Goal: Task Accomplishment & Management: Manage account settings

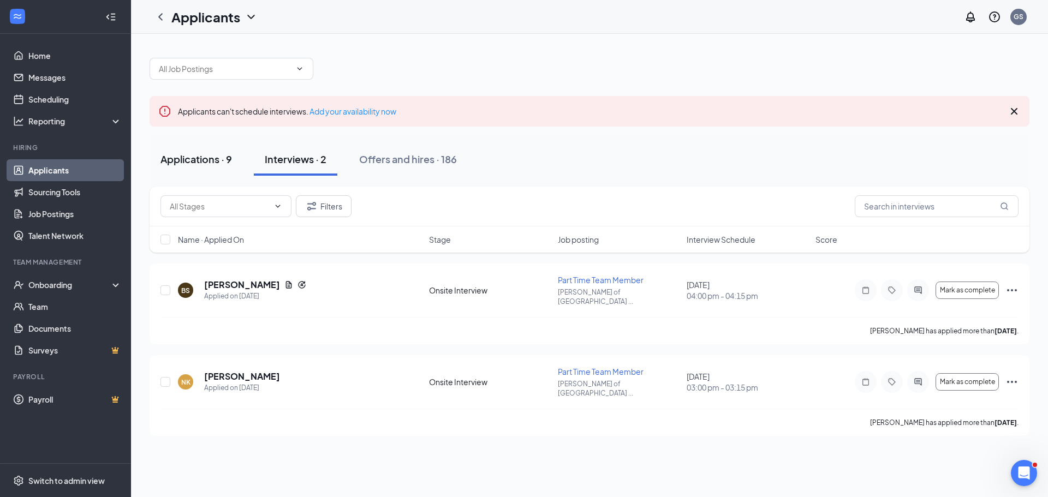
click at [172, 170] on button "Applications · 9" at bounding box center [196, 159] width 93 height 33
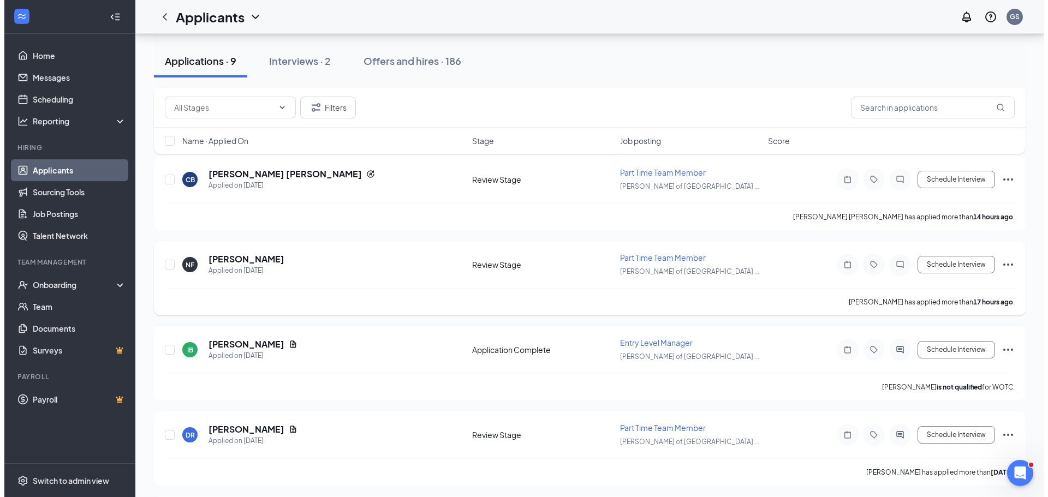
scroll to position [218, 0]
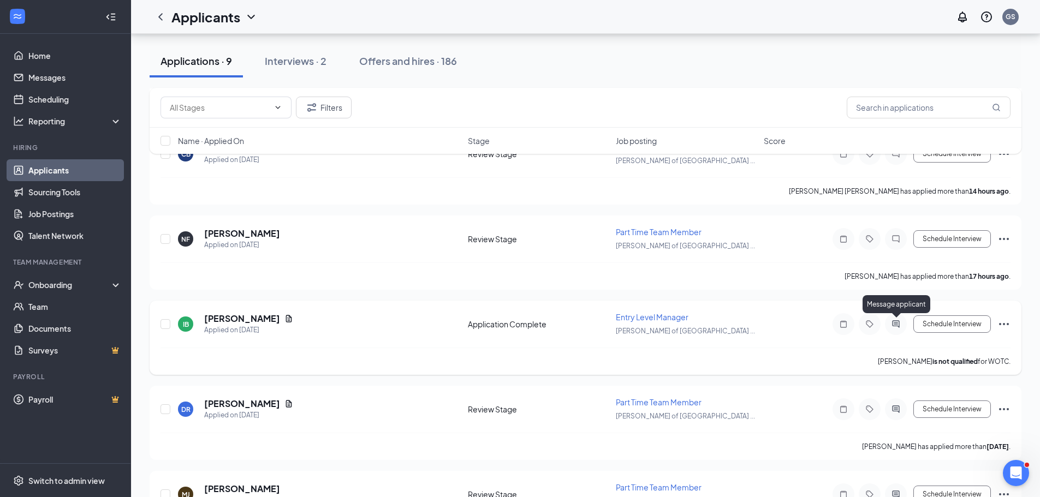
click at [895, 324] on icon "ActiveChat" at bounding box center [895, 324] width 13 height 9
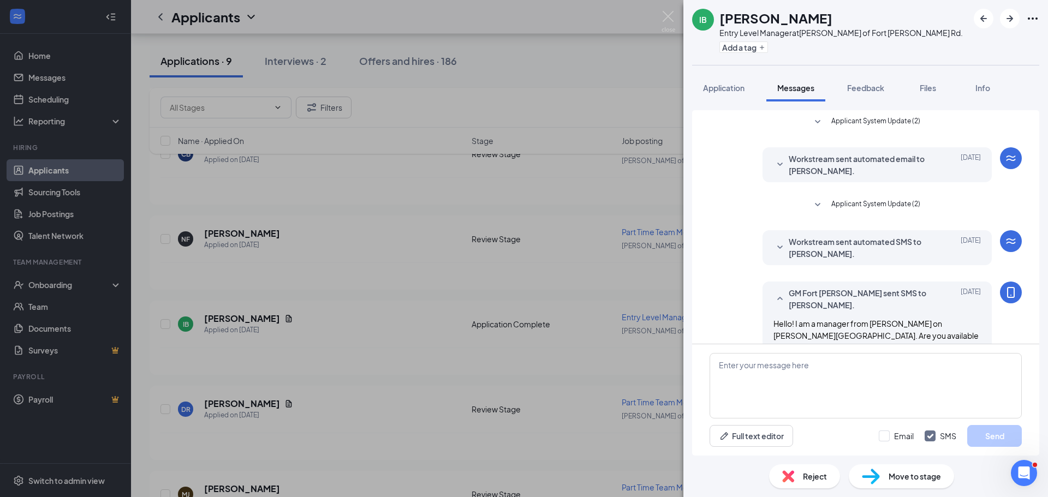
scroll to position [38, 0]
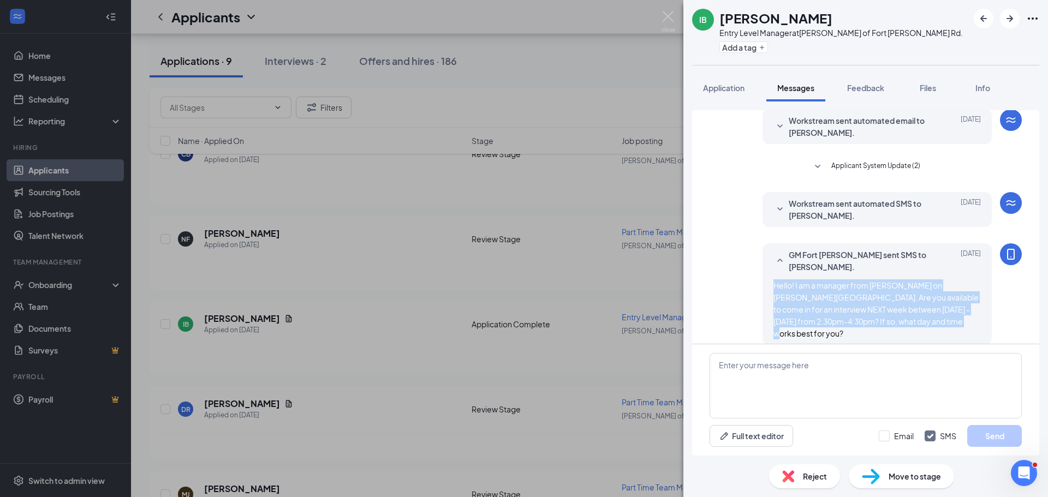
drag, startPoint x: 905, startPoint y: 324, endPoint x: 766, endPoint y: 282, distance: 144.9
click at [773, 282] on div "Hello! I am a manager from [PERSON_NAME] on [PERSON_NAME][GEOGRAPHIC_DATA]. Are…" at bounding box center [876, 309] width 207 height 60
copy span "Hello! I am a manager from [PERSON_NAME] on [PERSON_NAME][GEOGRAPHIC_DATA]. Are…"
click at [401, 310] on div "[PERSON_NAME][GEOGRAPHIC_DATA] Entry Level Manager at [GEOGRAPHIC_DATA][PERSON_…" at bounding box center [524, 248] width 1048 height 497
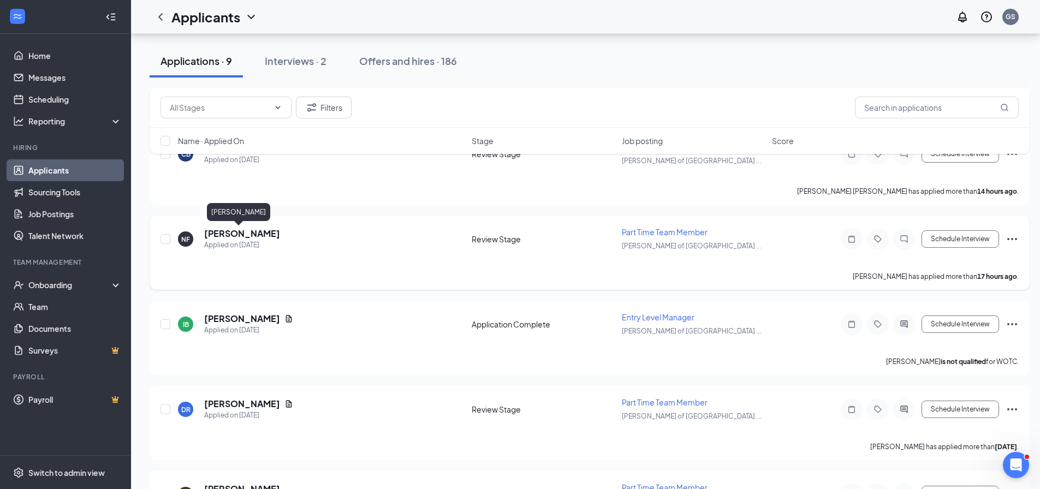
click at [243, 234] on h5 "[PERSON_NAME]" at bounding box center [242, 234] width 76 height 12
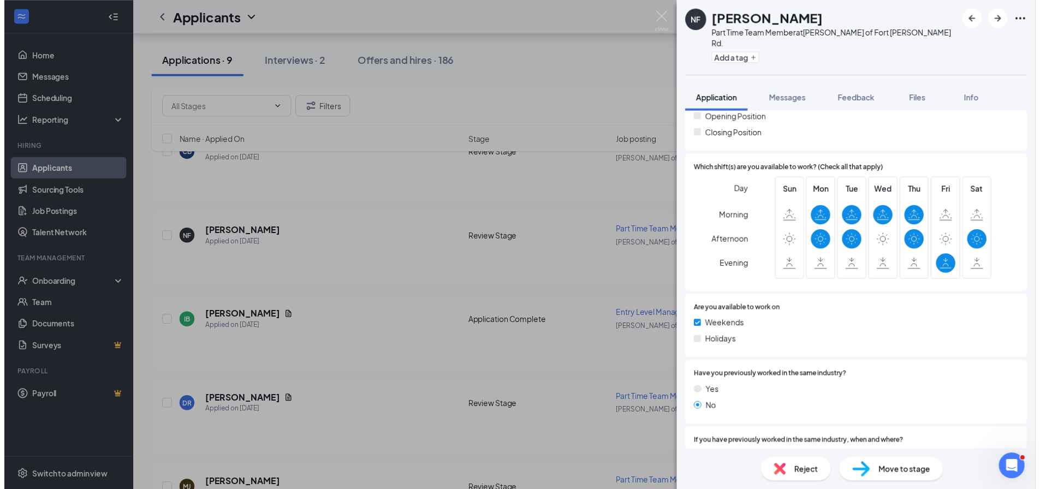
scroll to position [296, 0]
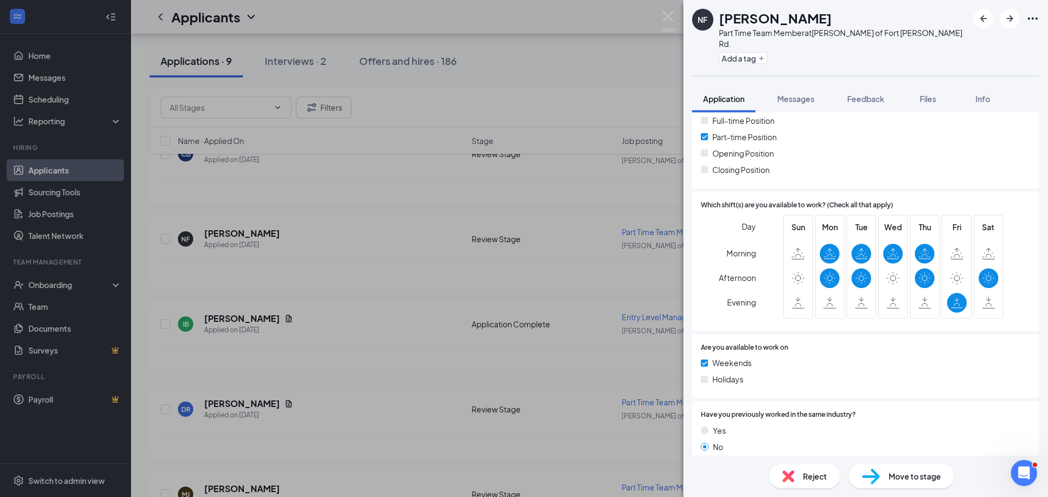
click at [392, 252] on div "NF [PERSON_NAME] Part Time Team Member at [GEOGRAPHIC_DATA][PERSON_NAME] of [GE…" at bounding box center [524, 248] width 1048 height 497
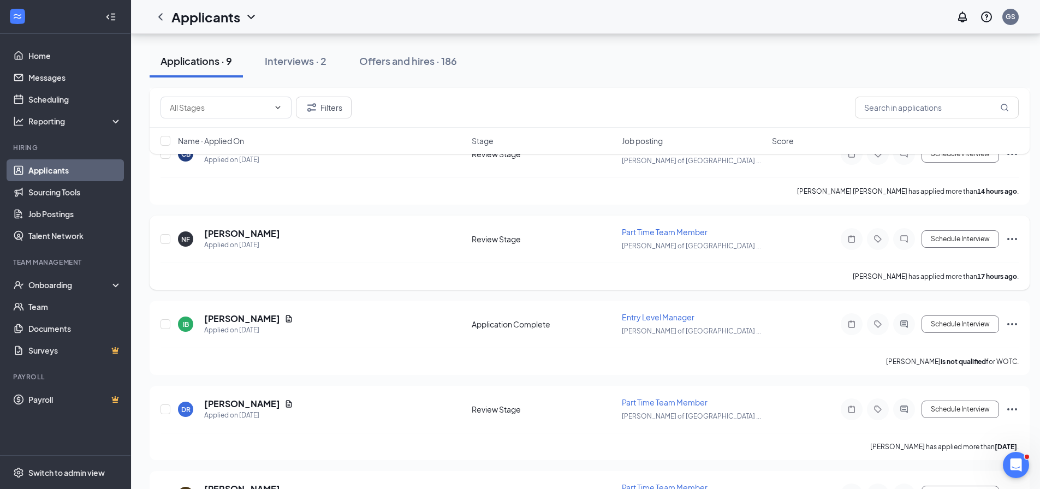
click at [912, 238] on div at bounding box center [904, 239] width 22 height 22
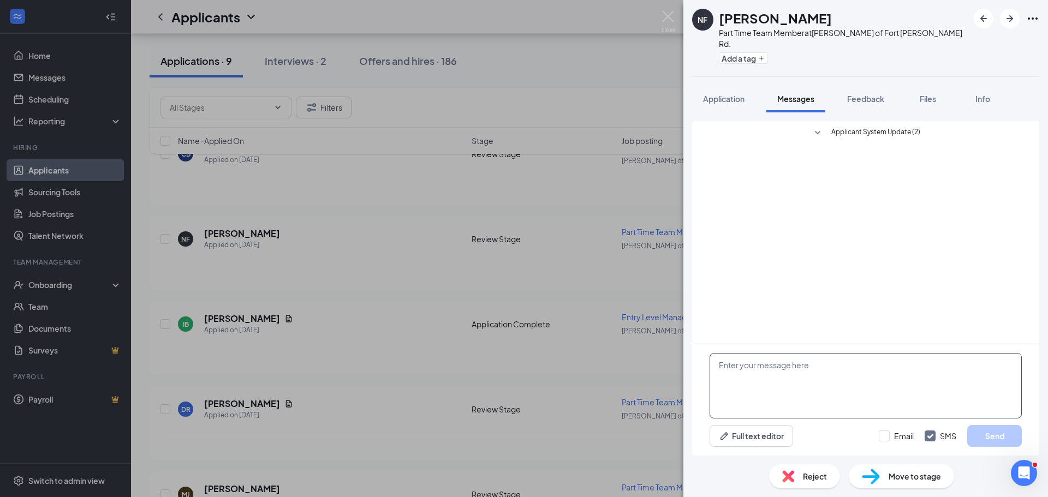
click at [802, 382] on textarea at bounding box center [866, 386] width 312 height 66
paste textarea "Hello! I am a manager from [PERSON_NAME] on [PERSON_NAME][GEOGRAPHIC_DATA]. Are…"
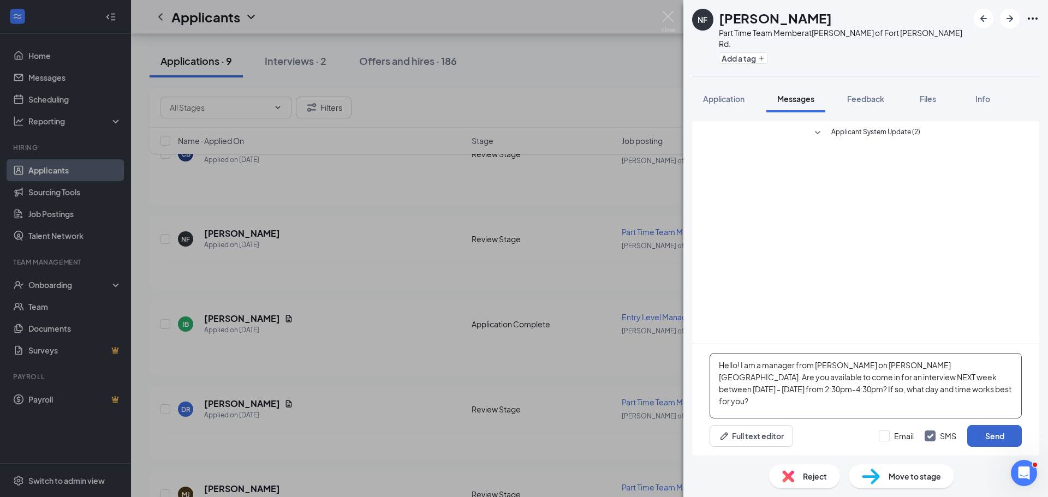
type textarea "Hello! I am a manager from [PERSON_NAME] on [PERSON_NAME][GEOGRAPHIC_DATA]. Are…"
click at [983, 434] on button "Send" at bounding box center [994, 436] width 55 height 22
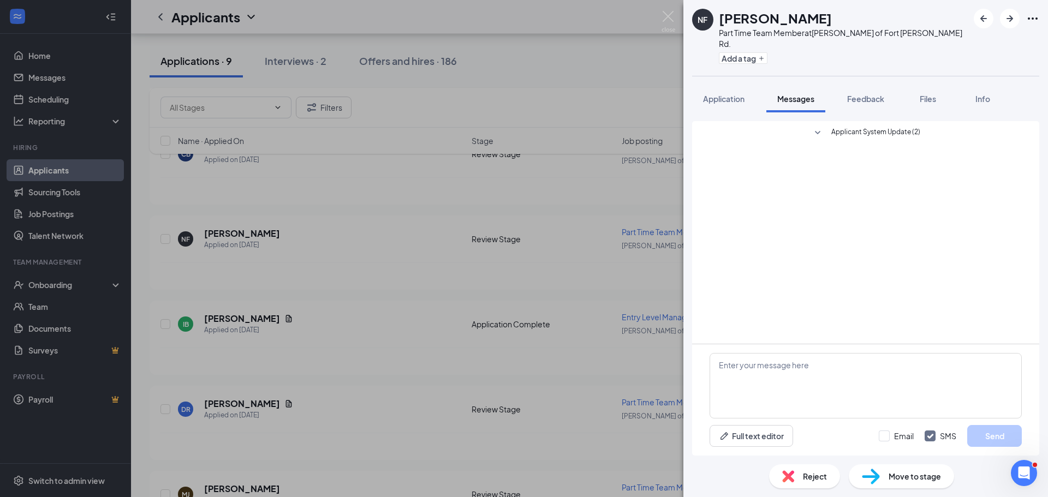
click at [347, 270] on div "NF [PERSON_NAME] Part Time Team Member at [GEOGRAPHIC_DATA][PERSON_NAME] of [GE…" at bounding box center [524, 248] width 1048 height 497
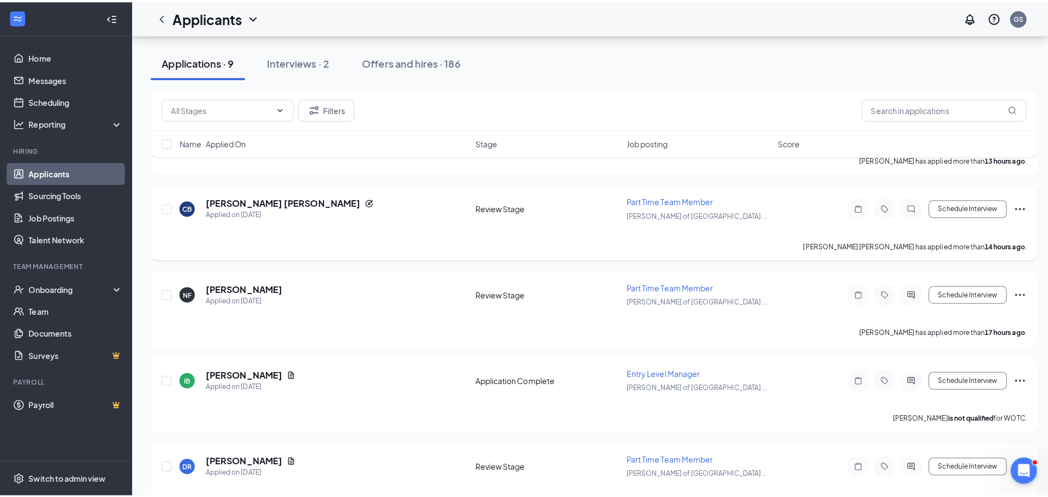
scroll to position [109, 0]
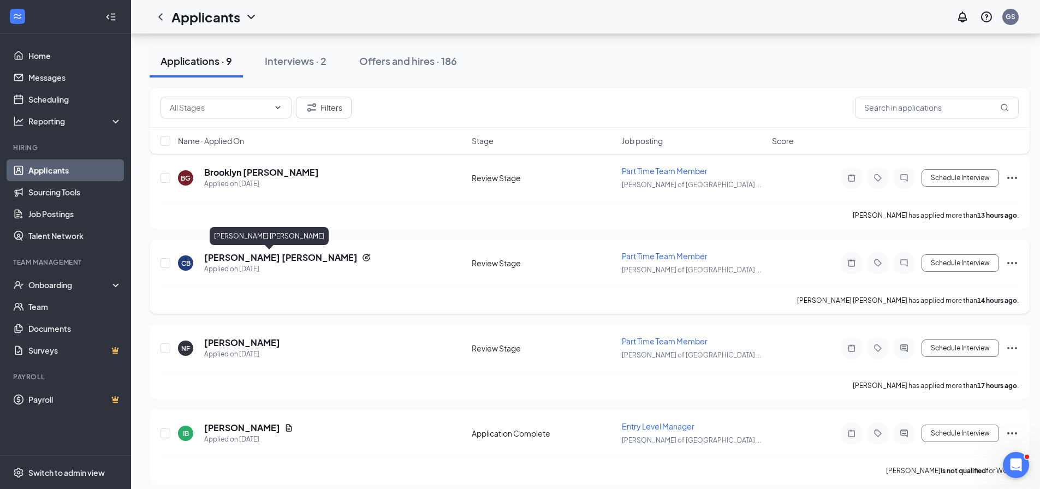
click at [246, 261] on h5 "[PERSON_NAME] [PERSON_NAME]" at bounding box center [280, 258] width 153 height 12
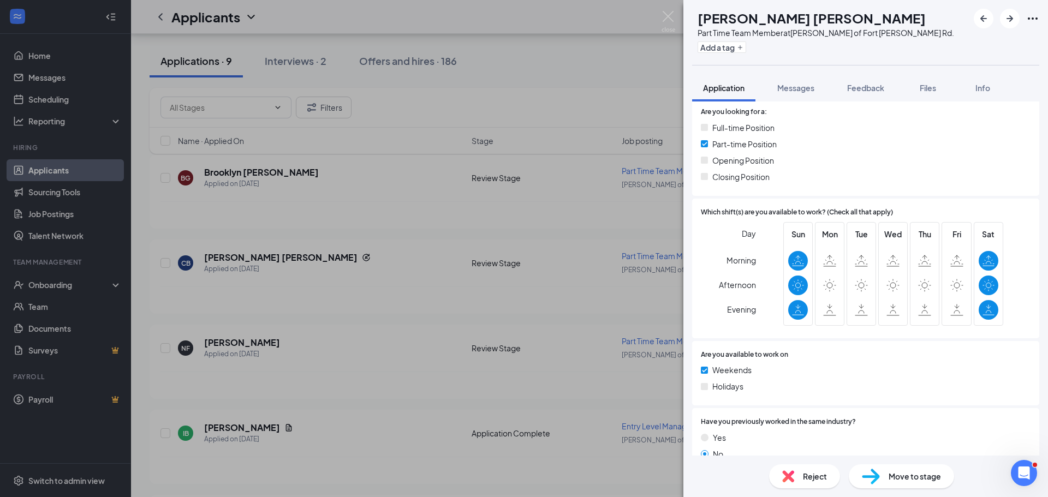
scroll to position [328, 0]
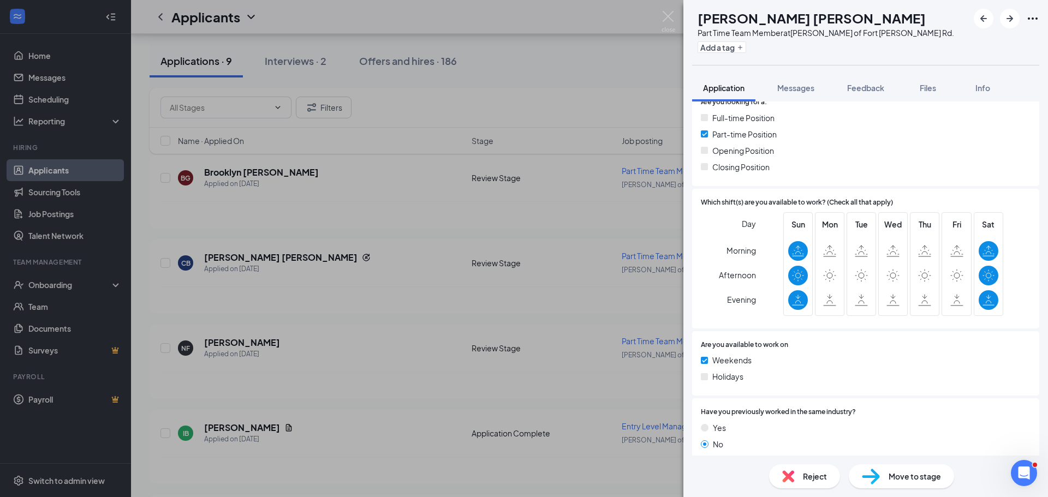
click at [360, 292] on div "[PERSON_NAME] Part Time Team Member at [GEOGRAPHIC_DATA][PERSON_NAME] of [GEOGR…" at bounding box center [524, 248] width 1048 height 497
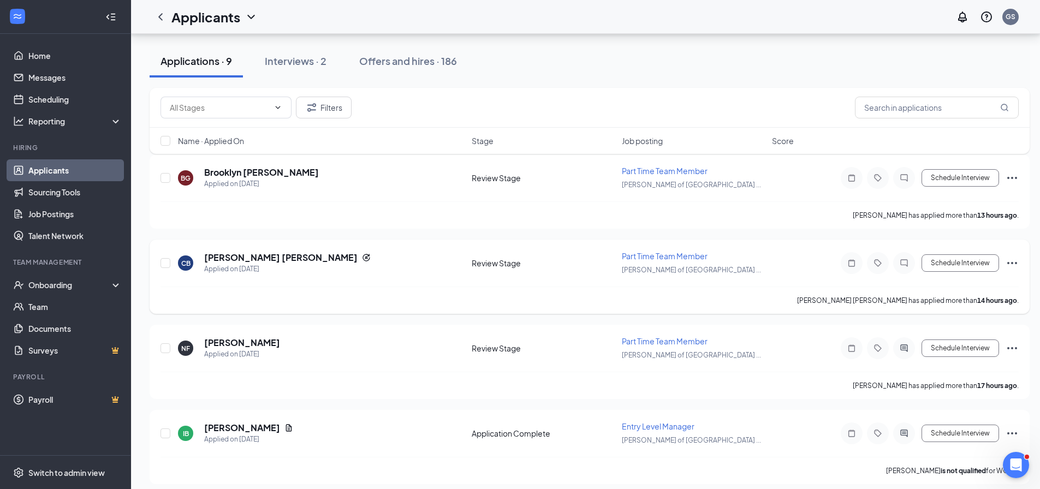
click at [1015, 264] on icon "Ellipses" at bounding box center [1011, 263] width 13 height 13
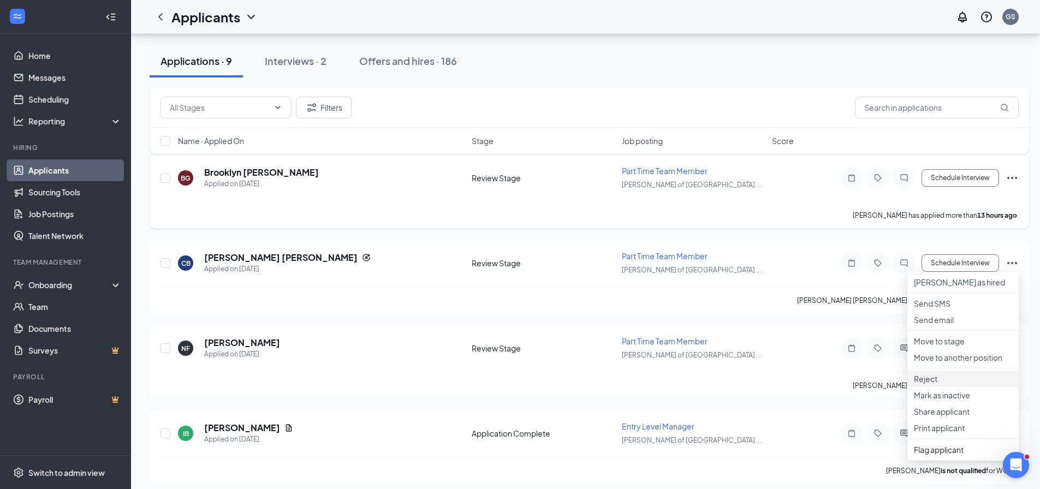
click at [947, 384] on p "Reject" at bounding box center [963, 378] width 98 height 11
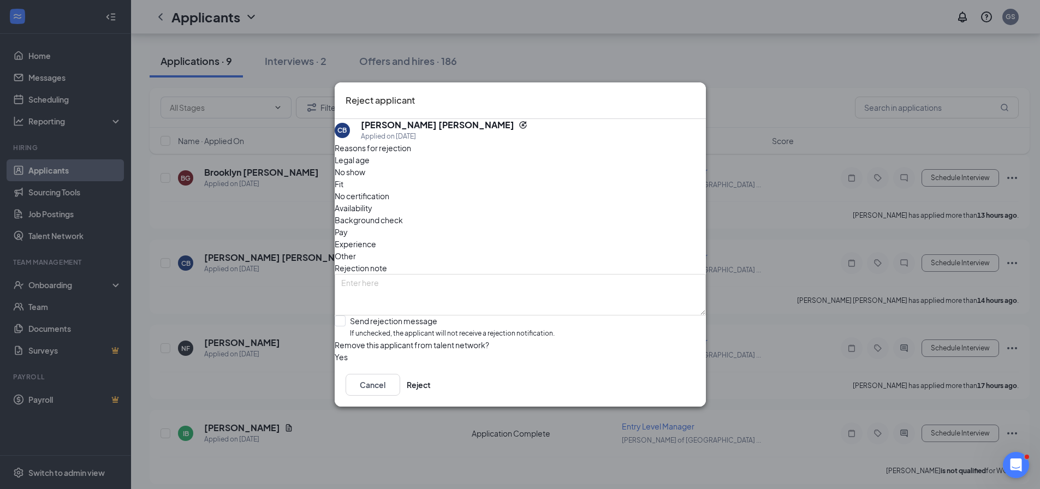
click at [372, 202] on span "Availability" at bounding box center [354, 208] width 38 height 12
click at [429, 316] on input "Send rejection message If unchecked, the applicant will not receive a rejection…" at bounding box center [445, 327] width 220 height 23
checkbox input "true"
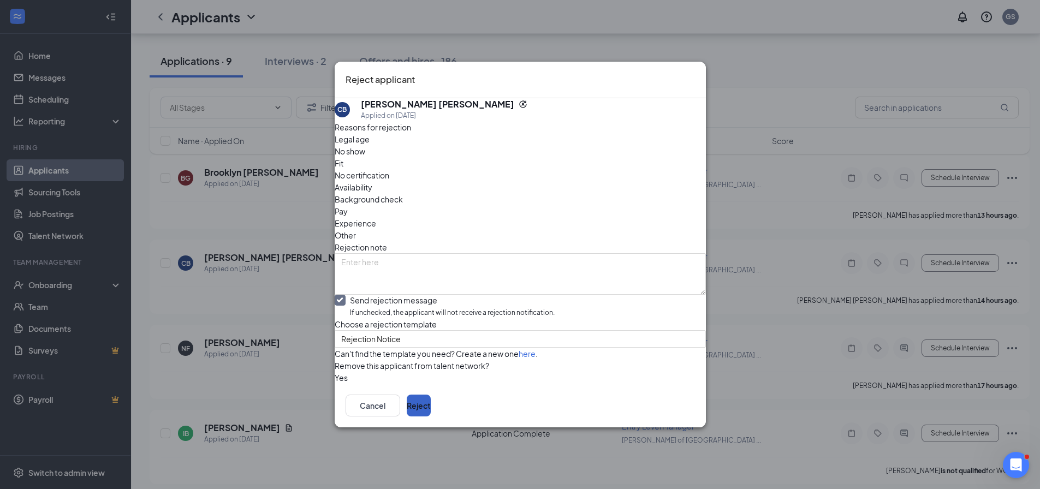
click at [431, 416] on button "Reject" at bounding box center [419, 406] width 24 height 22
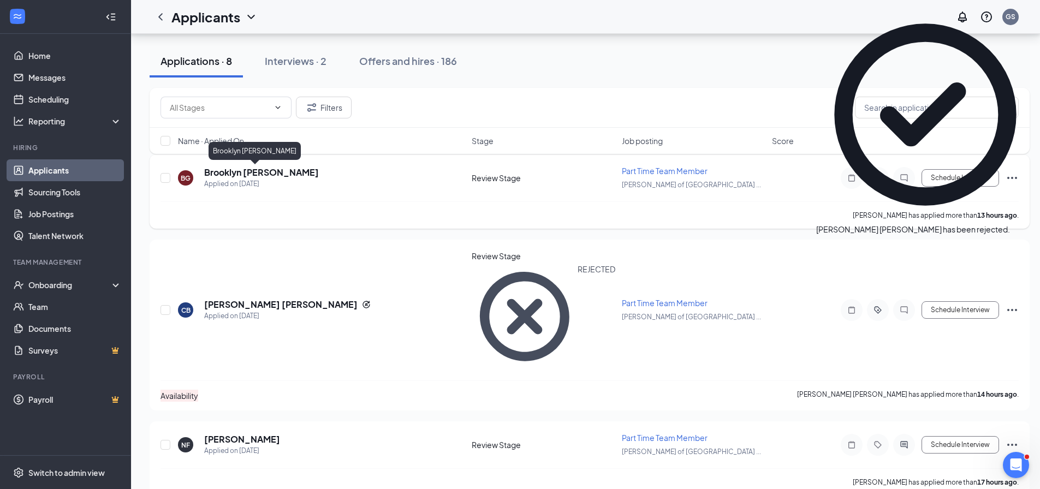
click at [216, 171] on h5 "Brooklyn [PERSON_NAME]" at bounding box center [261, 172] width 115 height 12
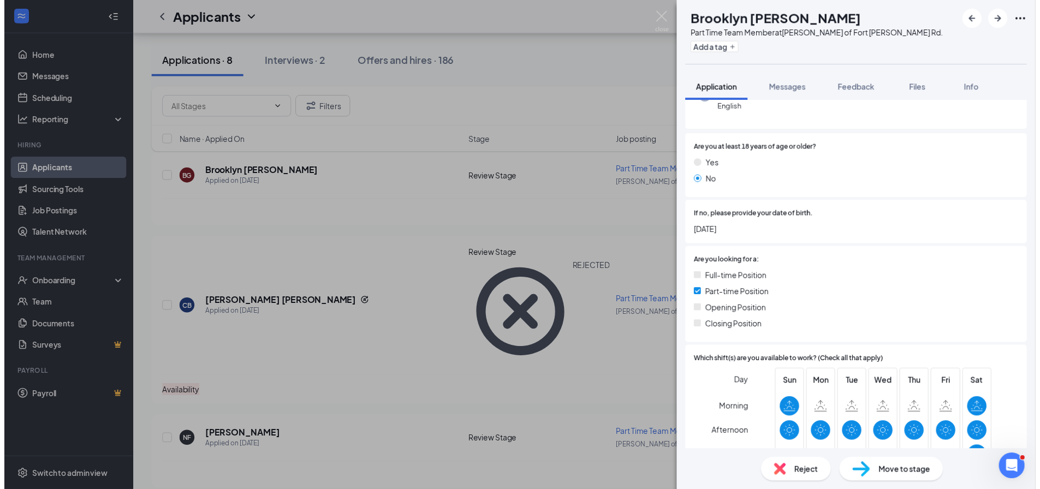
scroll to position [78, 0]
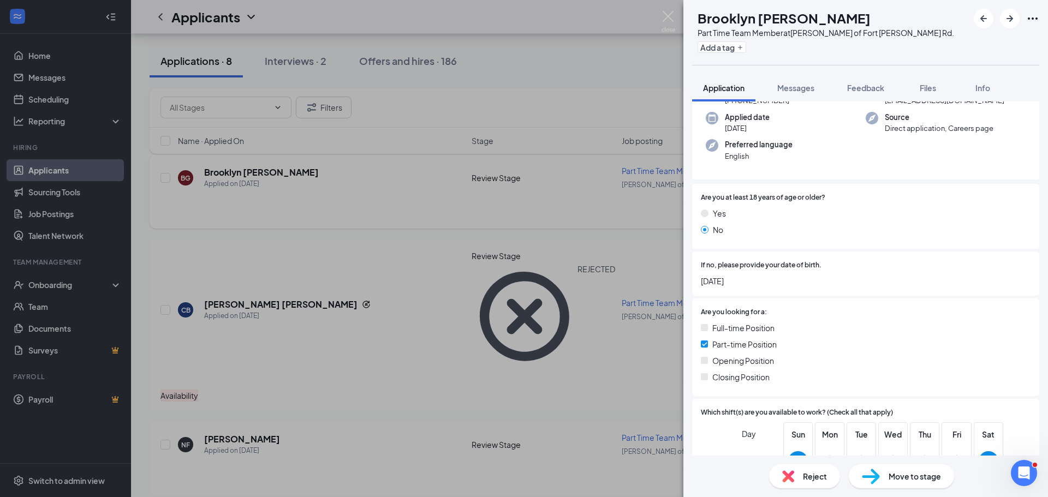
drag, startPoint x: 356, startPoint y: 189, endPoint x: 383, endPoint y: 194, distance: 27.8
click at [356, 194] on div "BG Brooklyn [PERSON_NAME] Part Time Team Member at [GEOGRAPHIC_DATA][PERSON_NAM…" at bounding box center [524, 248] width 1048 height 497
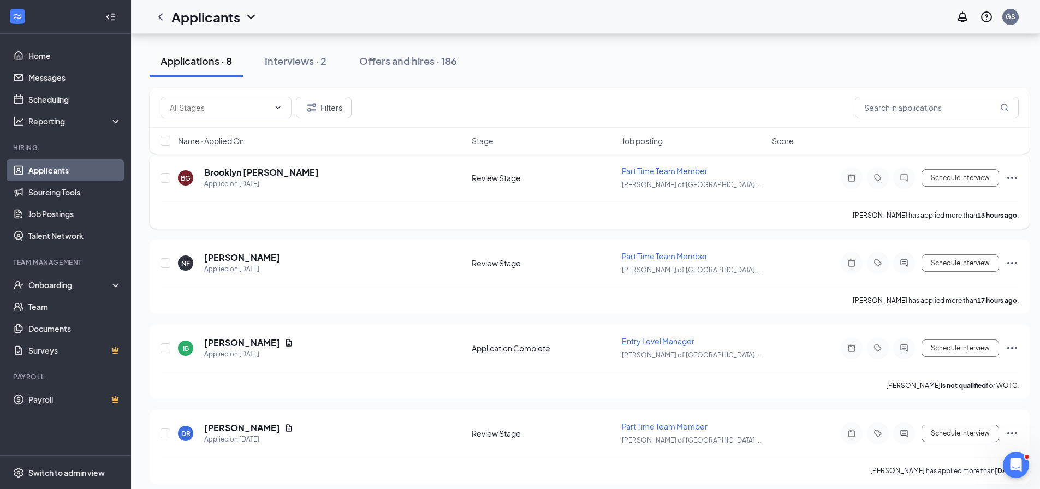
click at [1014, 176] on icon "Ellipses" at bounding box center [1011, 177] width 13 height 13
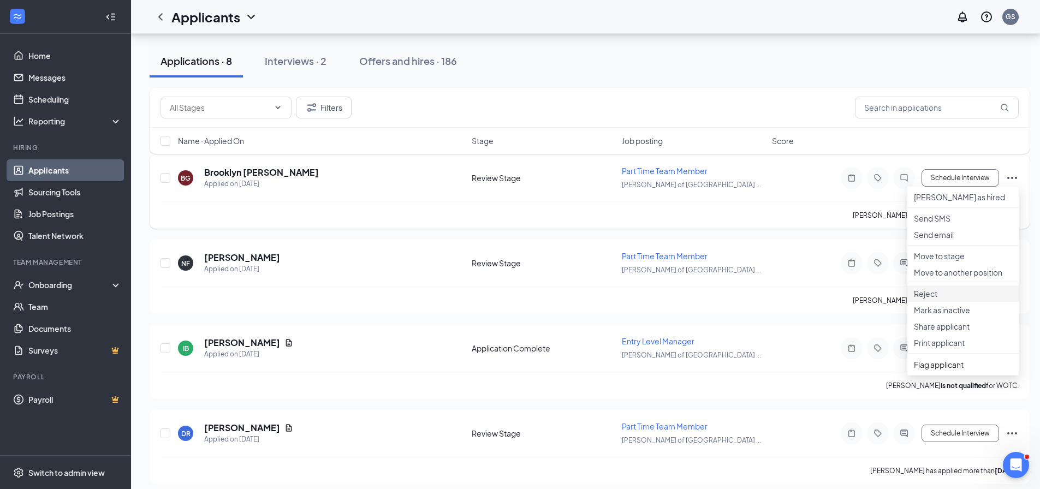
click at [933, 299] on p "Reject" at bounding box center [963, 293] width 98 height 11
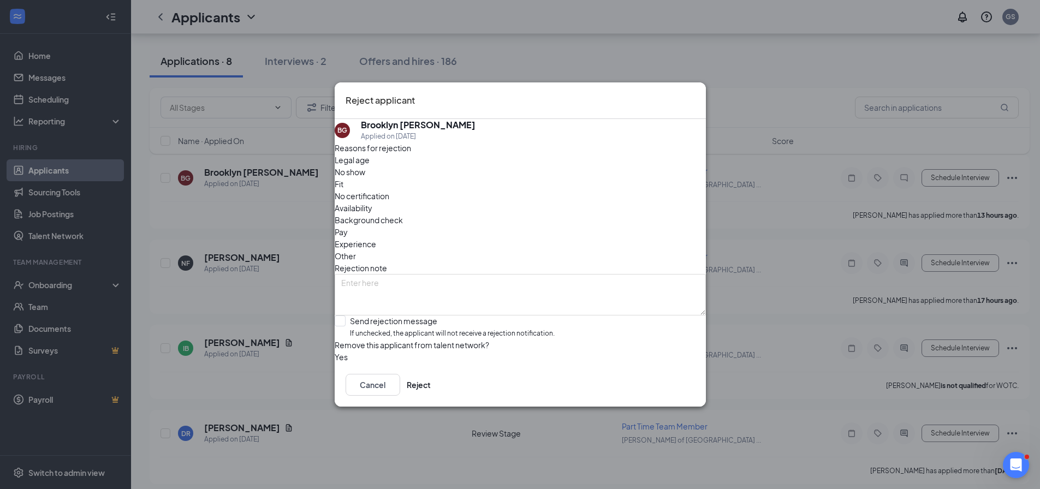
click at [604, 189] on div "Legal age No show Fit No certification Availability Background check Pay Experi…" at bounding box center [520, 208] width 371 height 108
click at [372, 202] on span "Availability" at bounding box center [354, 208] width 38 height 12
click at [421, 316] on input "Send rejection message If unchecked, the applicant will not receive a rejection…" at bounding box center [445, 327] width 220 height 23
checkbox input "true"
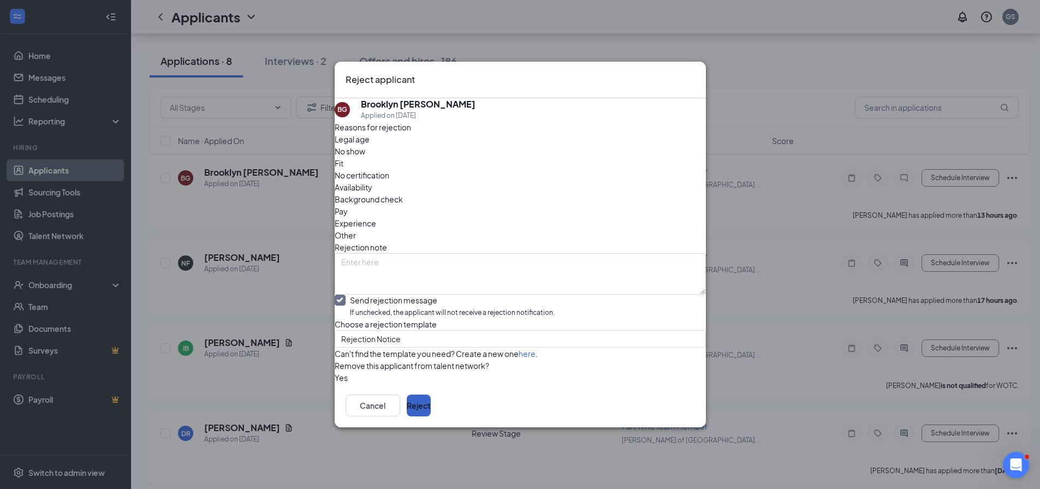
click at [431, 416] on button "Reject" at bounding box center [419, 406] width 24 height 22
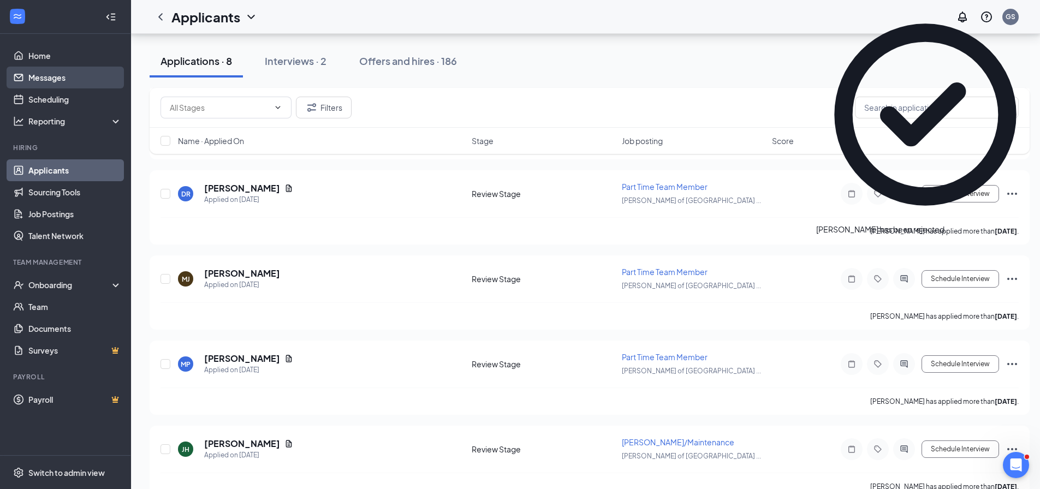
scroll to position [273, 0]
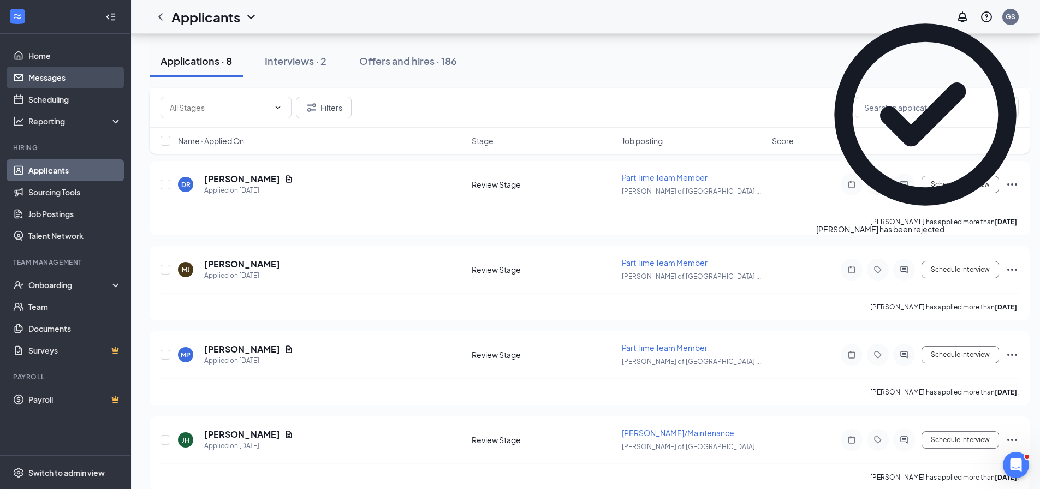
click at [64, 81] on link "Messages" at bounding box center [74, 78] width 93 height 22
